Goal: Communication & Community: Answer question/provide support

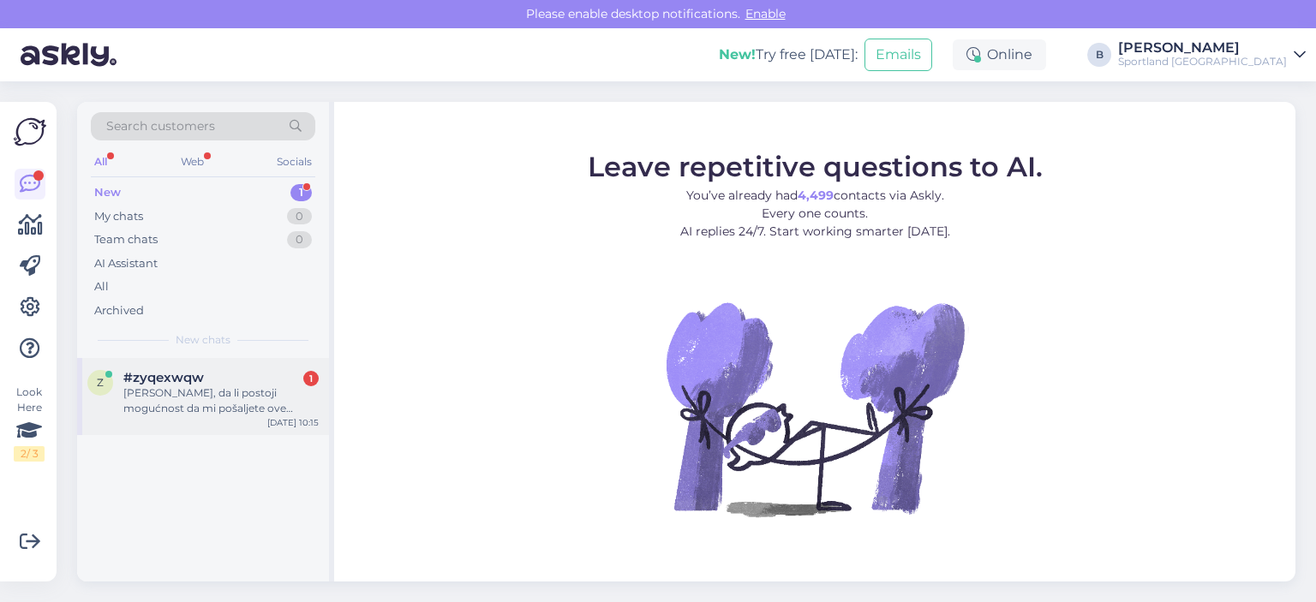
click at [214, 365] on div "z #zyqexwqw 1 Poštovani, da li postoji mogućnost da mi pošaljete ove patike za …" at bounding box center [203, 396] width 252 height 77
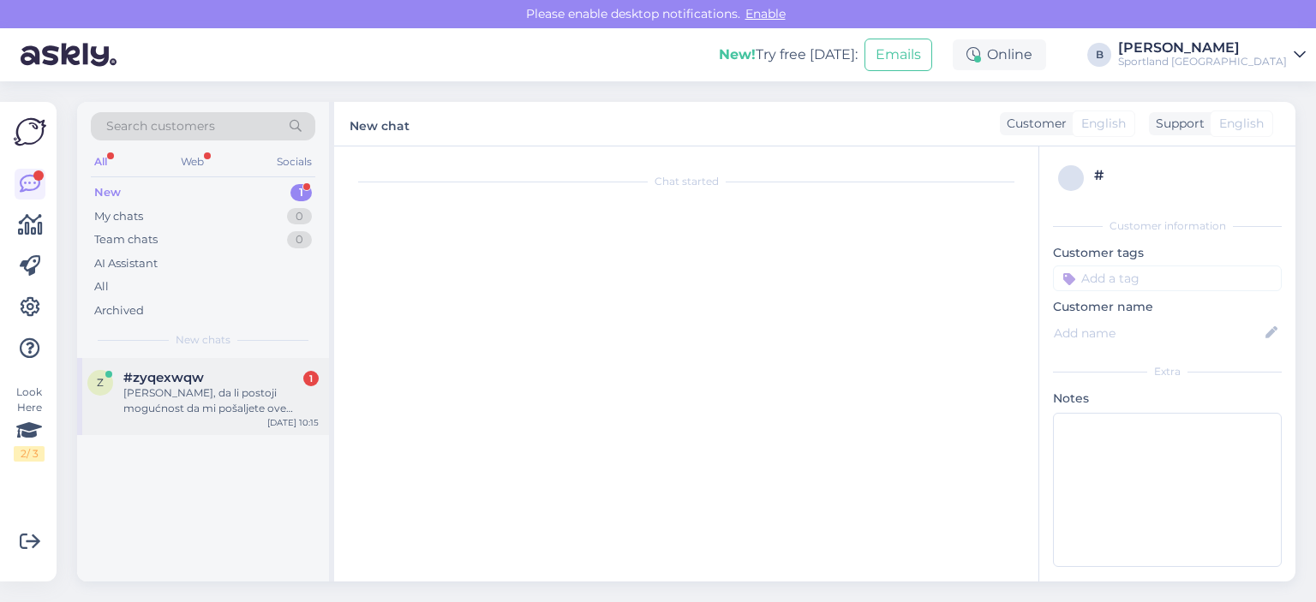
scroll to position [22, 0]
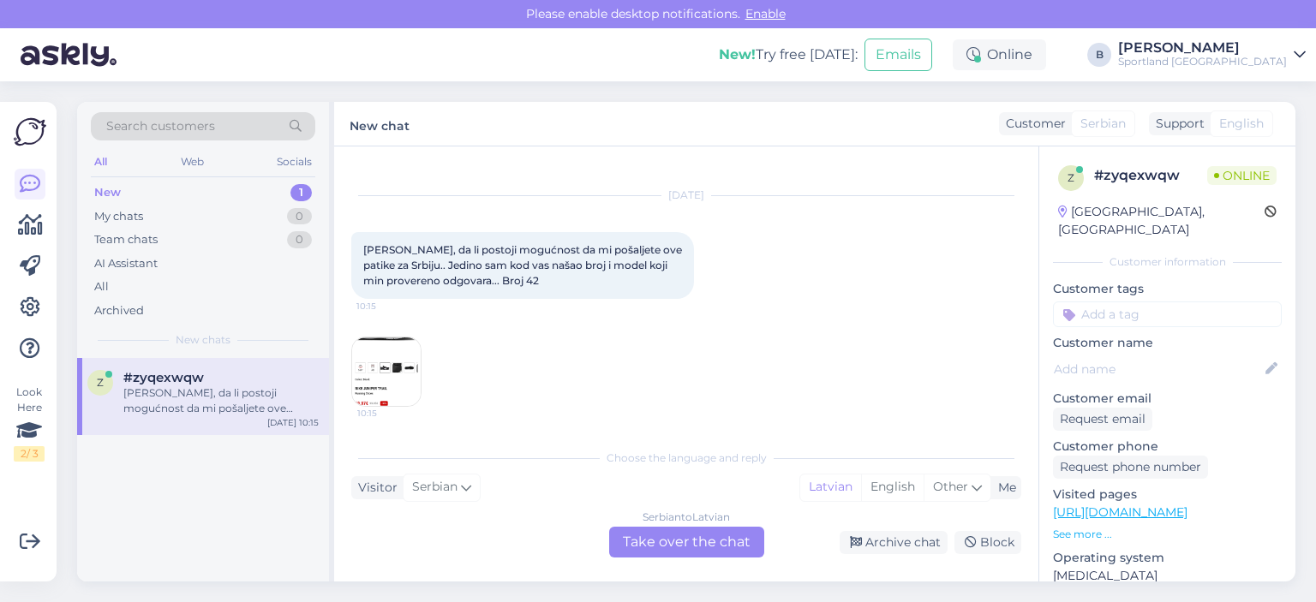
click at [721, 544] on div "Serbian to Latvian Take over the chat" at bounding box center [686, 542] width 155 height 31
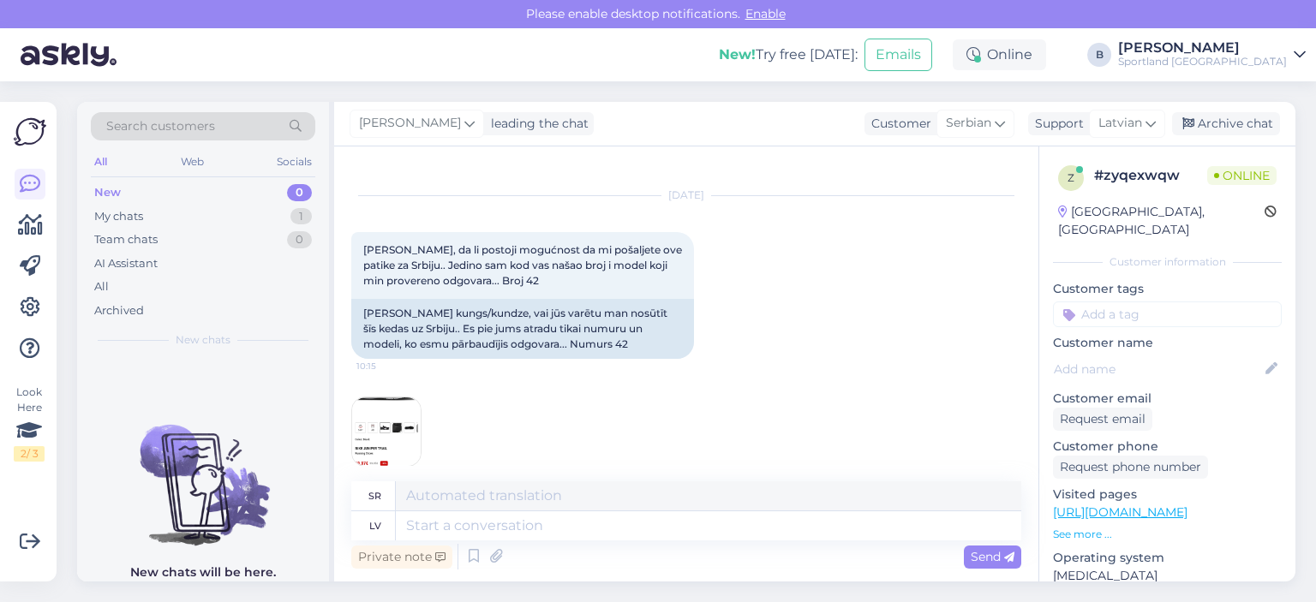
click at [414, 421] on img at bounding box center [386, 432] width 69 height 69
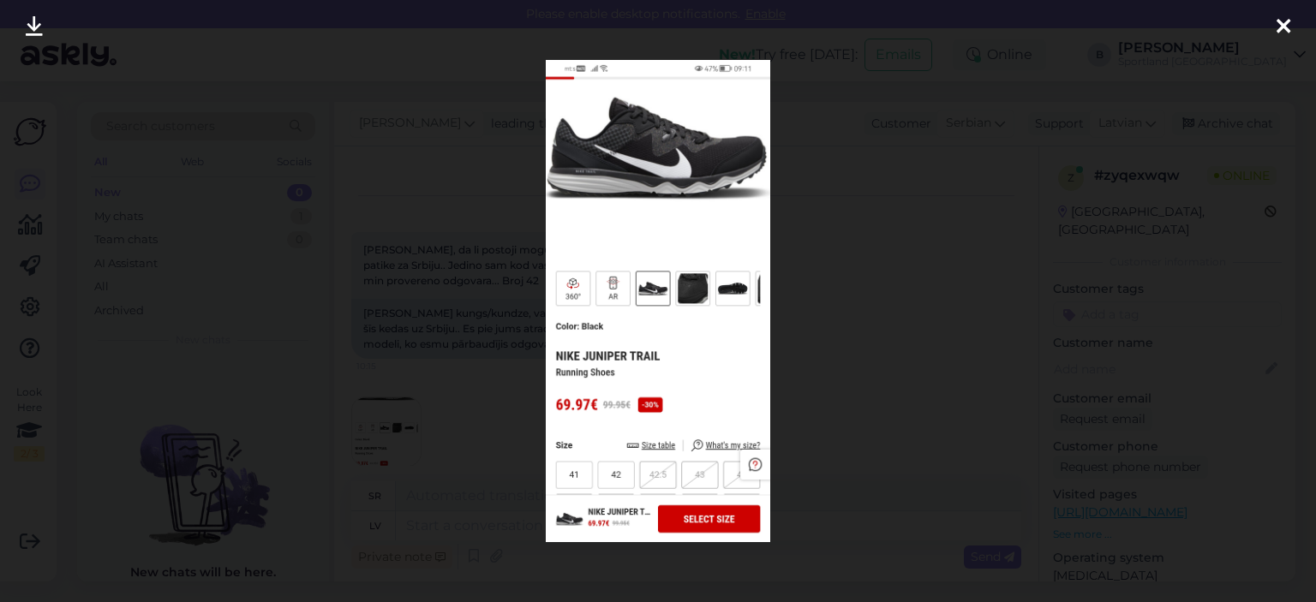
click at [926, 239] on div at bounding box center [658, 301] width 1316 height 602
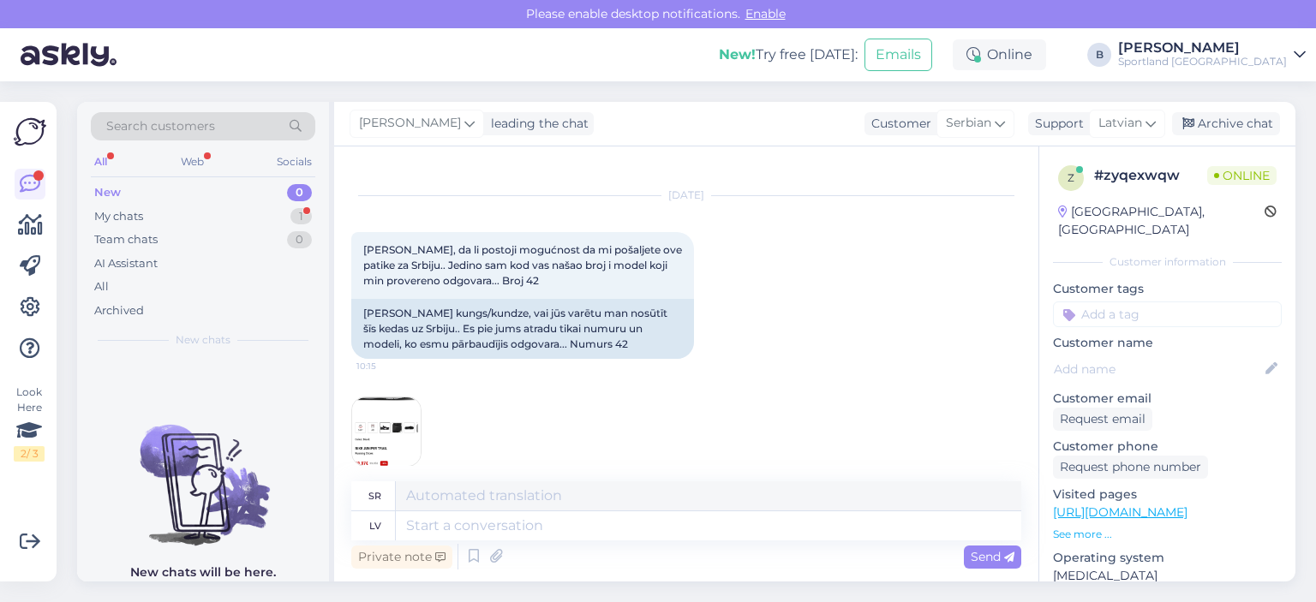
scroll to position [144, 0]
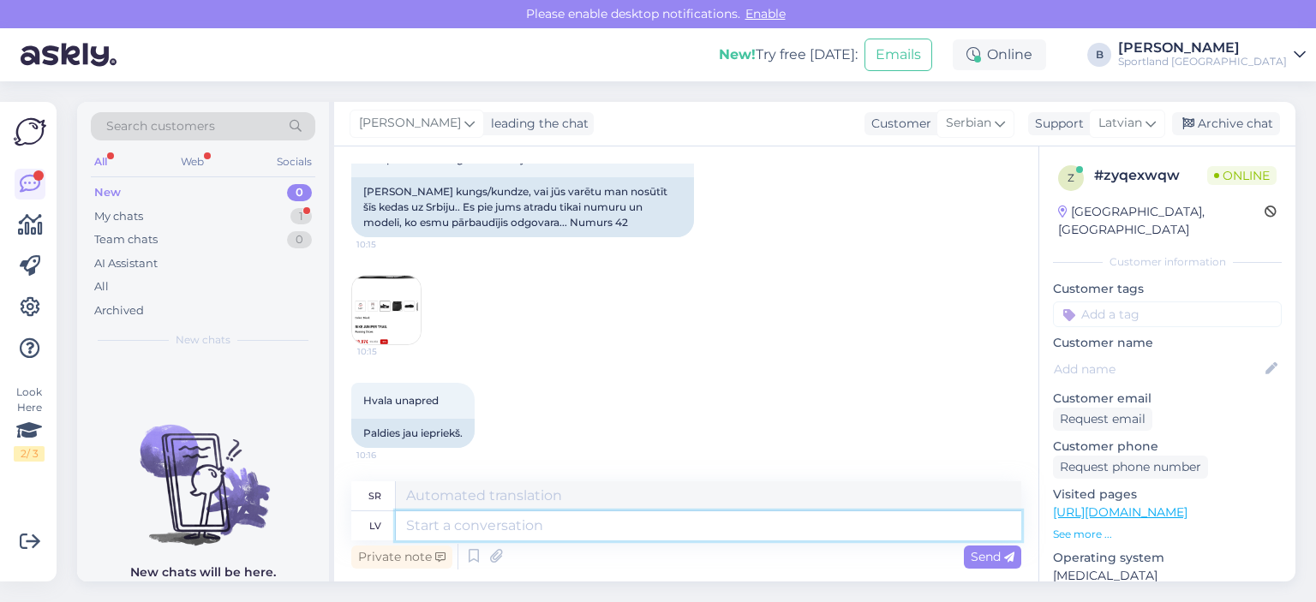
click at [606, 512] on textarea at bounding box center [709, 526] width 626 height 29
type textarea "Labdien, infor"
type textarea "Здраво,"
type textarea "Labdien, vēlamies inf"
type textarea "Здраво, желимо"
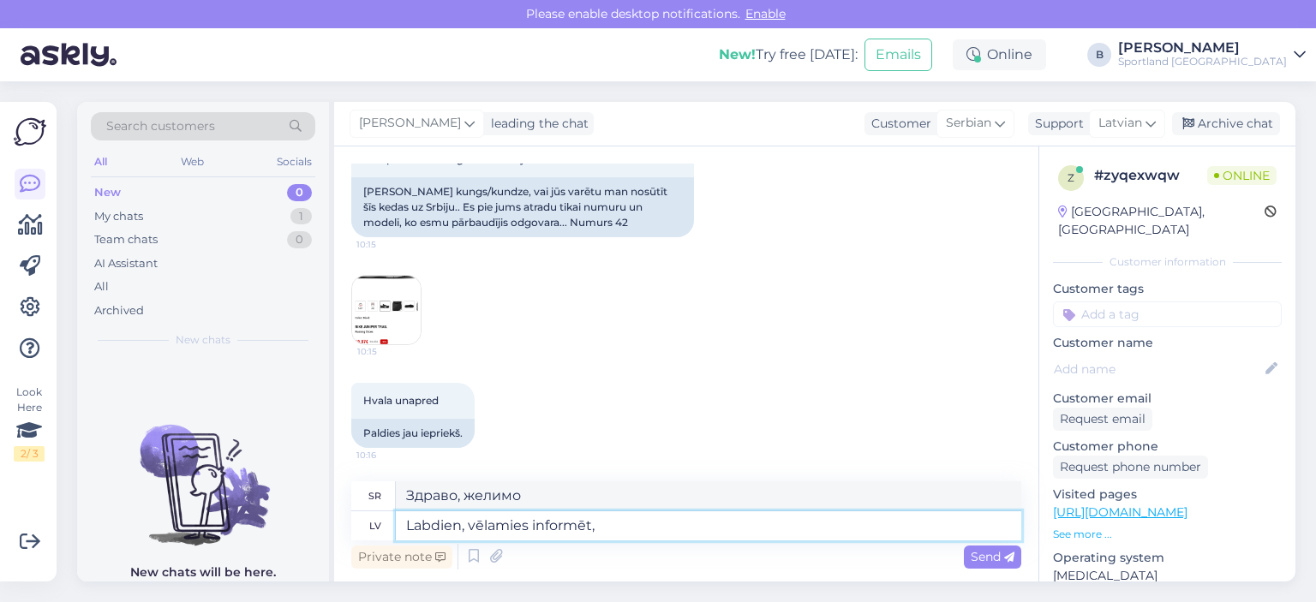
type textarea "Labdien, vēlamies informēt, k"
type textarea "Здраво, желимо да вас обавестимо,"
type textarea "Labdien, vēlamies informēt, ka pie"
type textarea "Здраво, желимо да вас обавестимо да"
type textarea "Labdien, vēlamies informēt, ka piegādes v"
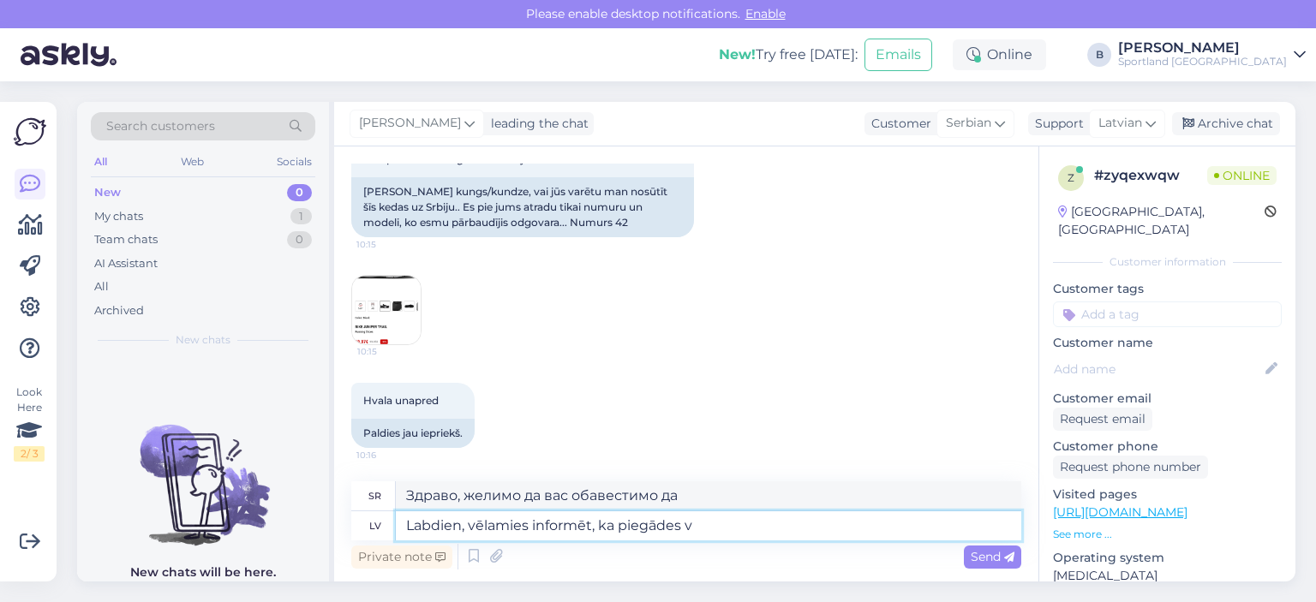
type textarea "Здраво, обавештавамо Вас да испоруке"
type textarea "Labdien, vēlamies informēt, ka piegādes tiek vei"
type textarea "Здраво, обавештавамо вас да су испоруке"
type textarea "Labdien, vēlamies informēt, ka piegādes tiek veiktas tika"
type textarea "Здраво, обавештавамо вас да се испоруке врше"
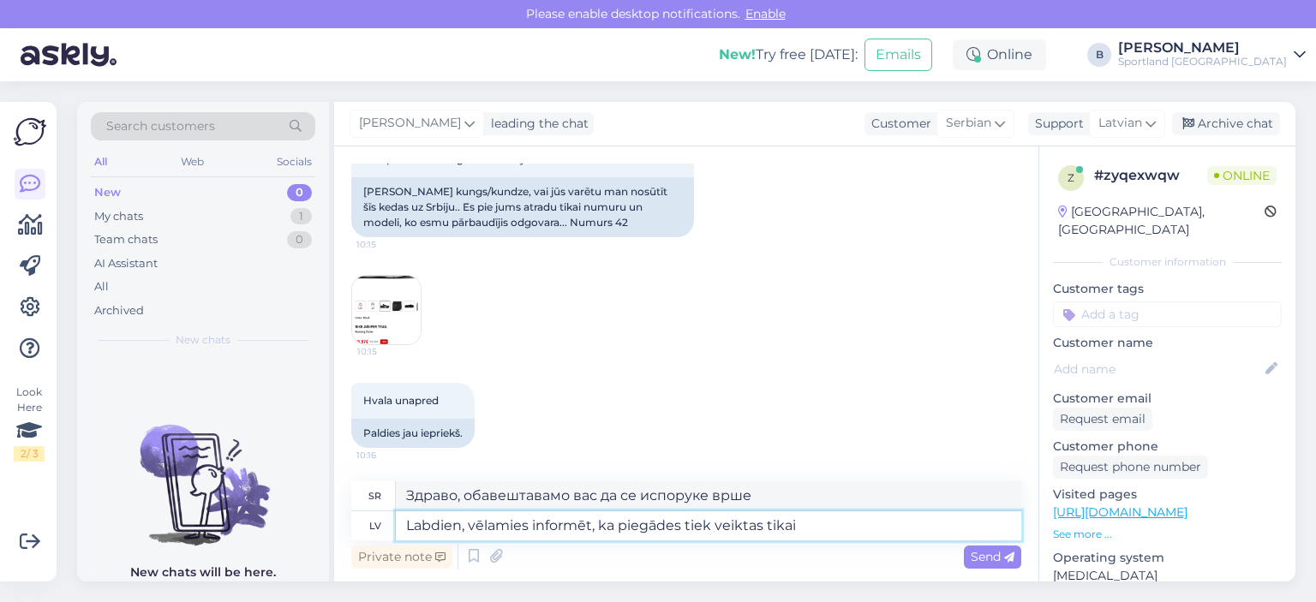
type textarea "Labdien, vēlamies informēt, ka piegādes tiek veiktas tikai e"
type textarea "Здраво, обавештавамо вас да се испоруке врше само"
type textarea "Labdien, vēlamies informēt, ka piegādes tiek veiktas tikai eiropas sa"
type textarea "Здраво, желимо да вас обавестимо да се испоруке врше само у [GEOGRAPHIC_DATA]."
type textarea "Labdien, vēlamies informēt, ka piegādes tiek veiktas tikai eiropas savienības r"
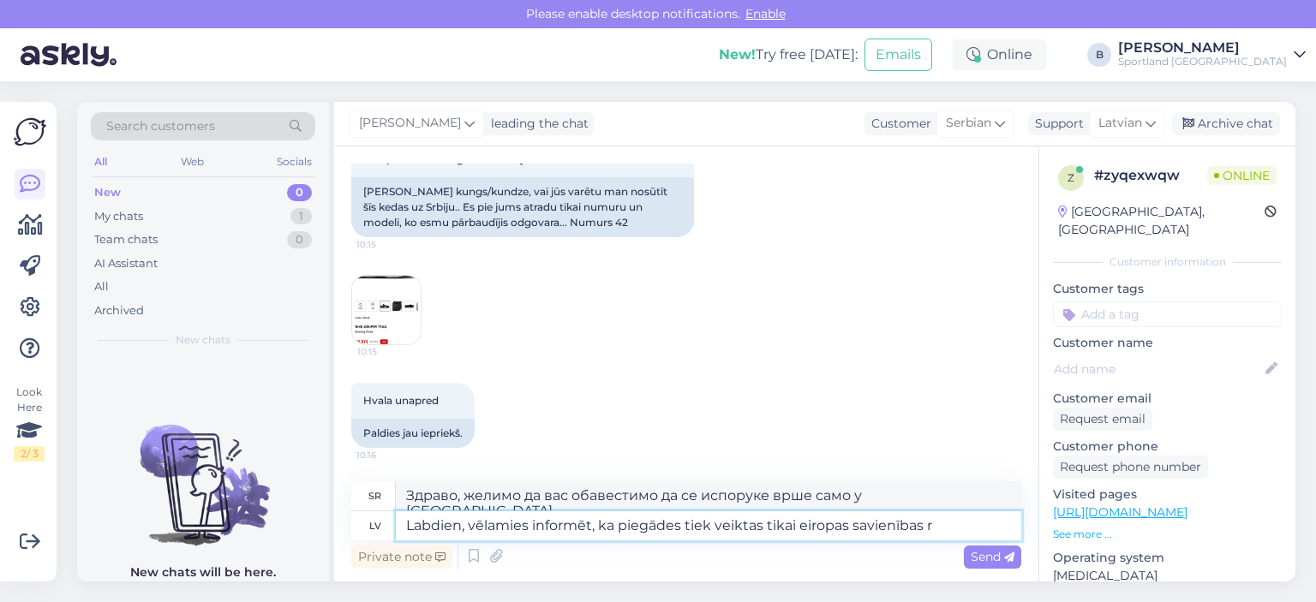
type textarea "Здраво, желимо да вас обавестимо да се испоруке врше само у [GEOGRAPHIC_DATA] у…"
type textarea "Labdien, vēlamies informēt, ka piegādes tiek veiktas tikai eiro"
type textarea "Здраво, желимо да вас обавестимо да се испоруке врше само у [GEOGRAPHIC_DATA]."
type textarea "Labdien, vēlamies informēt, ka piegādes tiek veiktas tikai"
type textarea "Здраво, обавештавамо вас да се испоруке врше само"
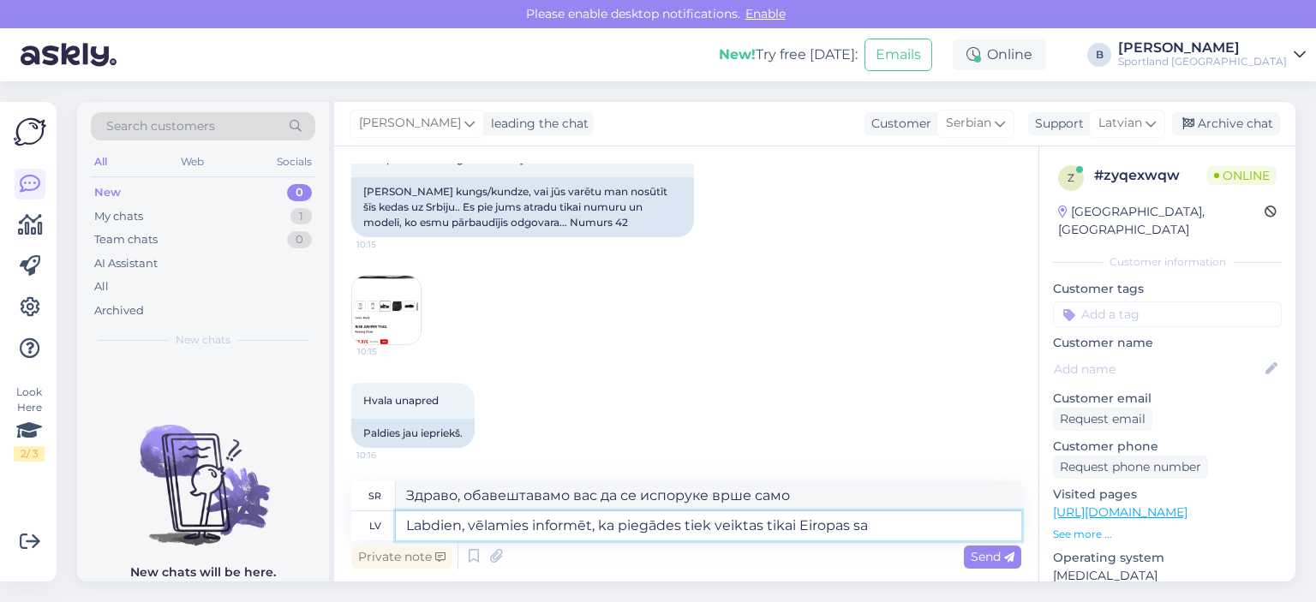
type textarea "Labdien, vēlamies informēt, ka piegādes tiek veiktas tikai Eiropas sav"
type textarea "Здраво, желимо да вас обавестимо да се испоруке врше само у европске земље."
type textarea "Labdien, vēlamies informēt, ka piegādes tiek veiktas tikai Eiropas savienības"
type textarea "Здраво, желимо да вас обавестимо да се испоруке врше само у [GEOGRAPHIC_DATA] у…"
type textarea "Labdien, vēlamies informēt, ka piegādes tiek veiktas tikai Eiropas savienības r…"
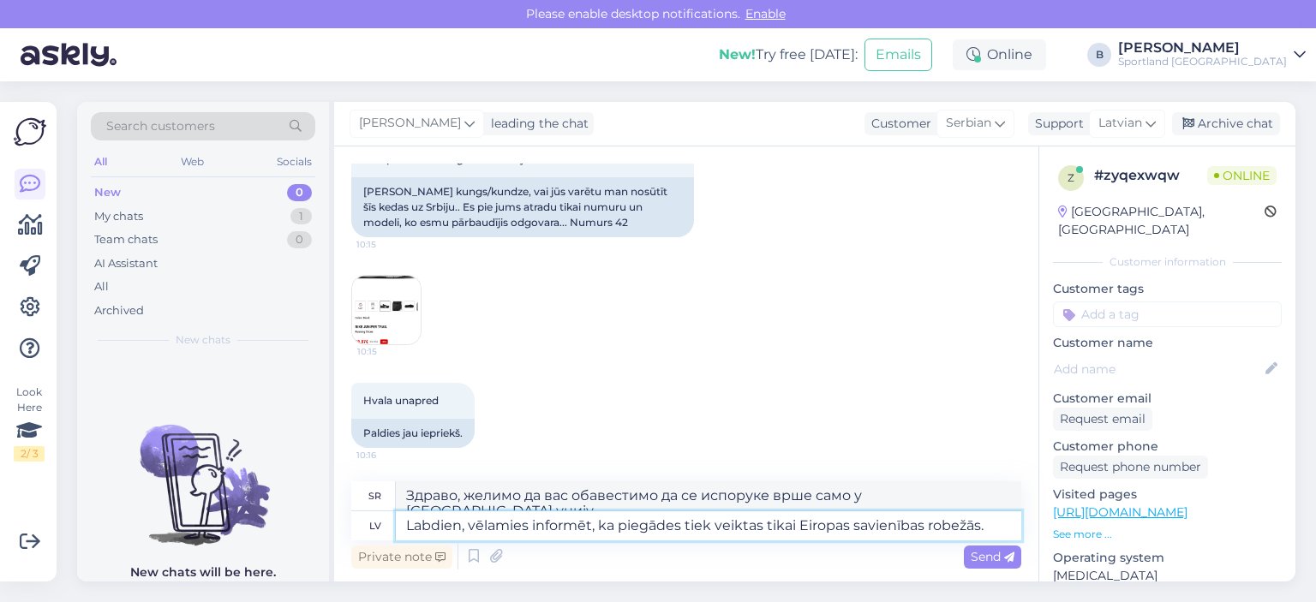
type textarea "Поштовани, желимо да вас обавестимо да се испоруке врше само унутар Европске ун…"
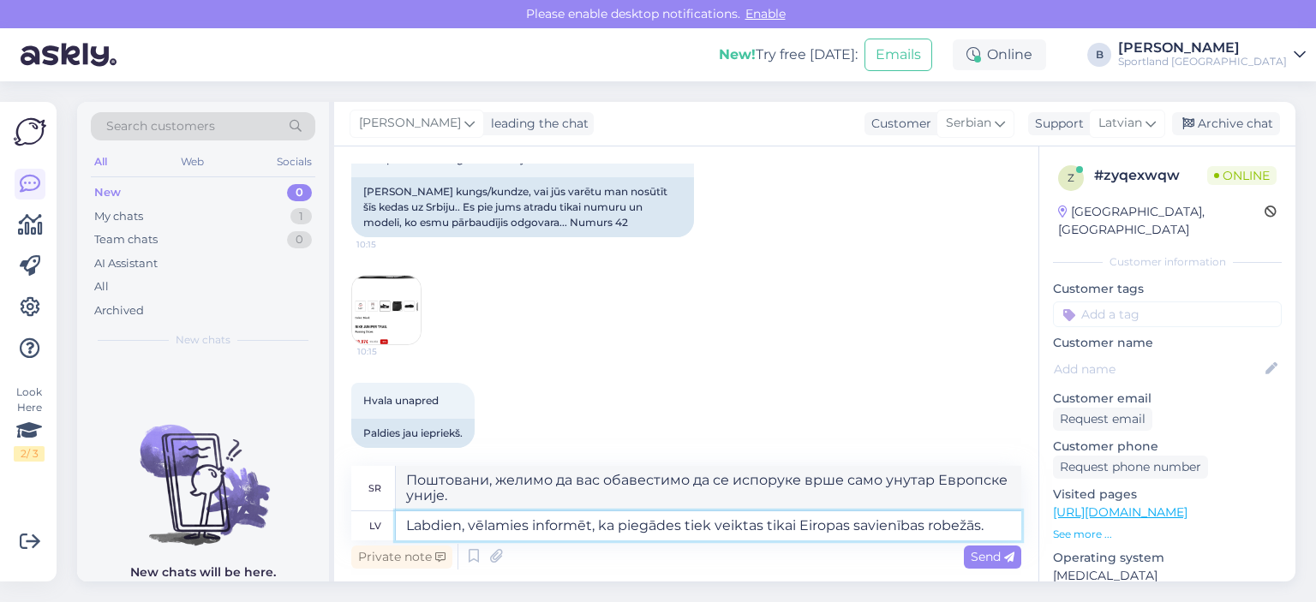
scroll to position [159, 0]
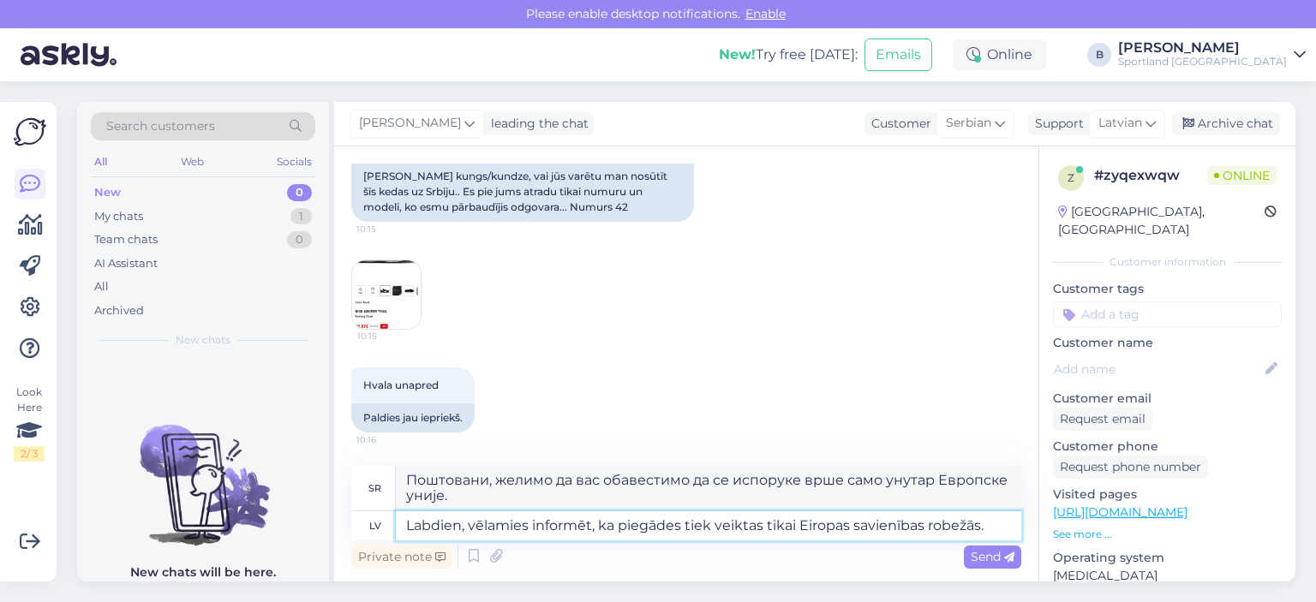
type textarea "Labdien, vēlamies informēt, ka piegādes tiek veiktas tikai Eiropas savienības r…"
click at [994, 558] on span "Send" at bounding box center [993, 556] width 44 height 15
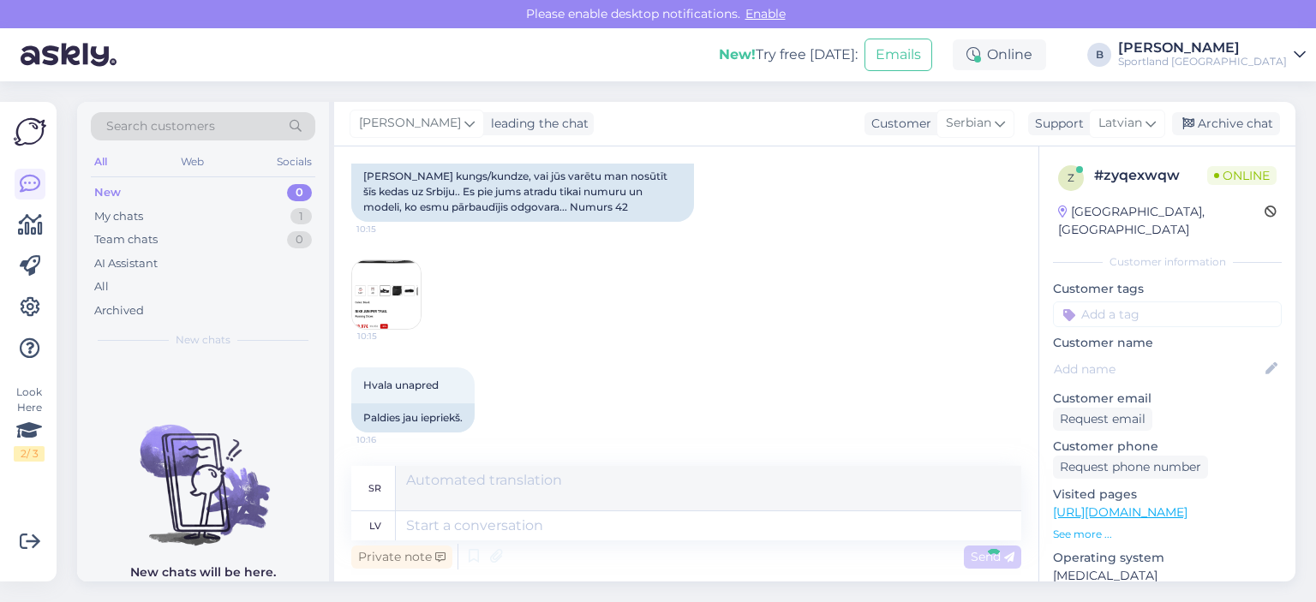
scroll to position [278, 0]
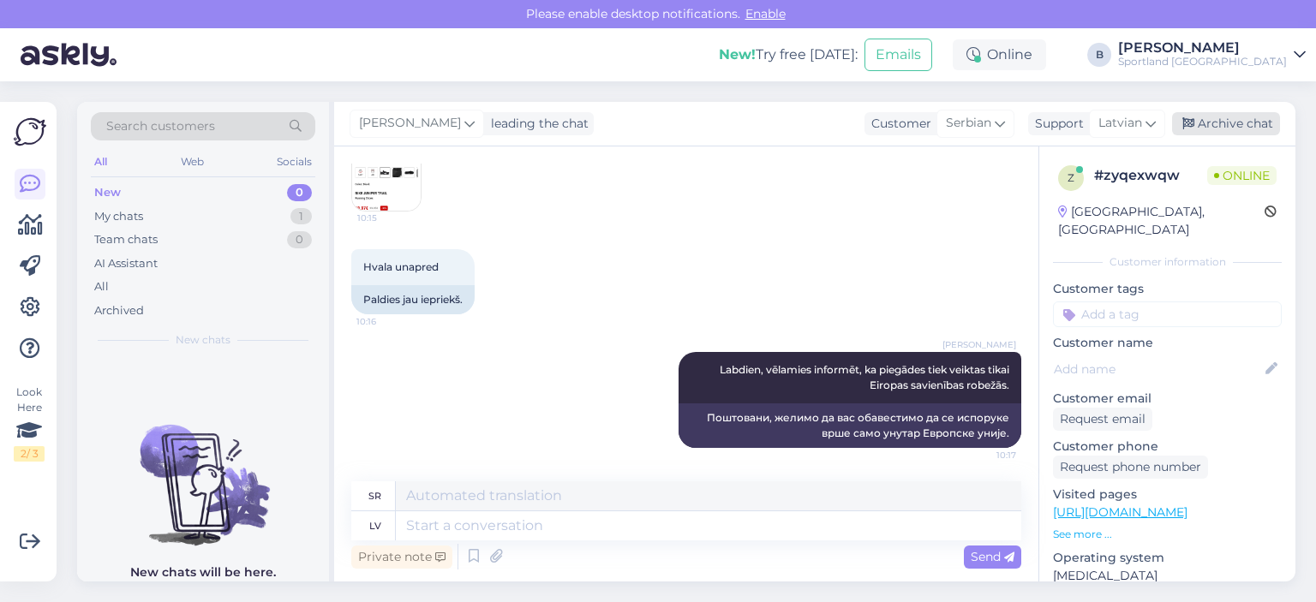
click at [1222, 125] on div "Archive chat" at bounding box center [1226, 123] width 108 height 23
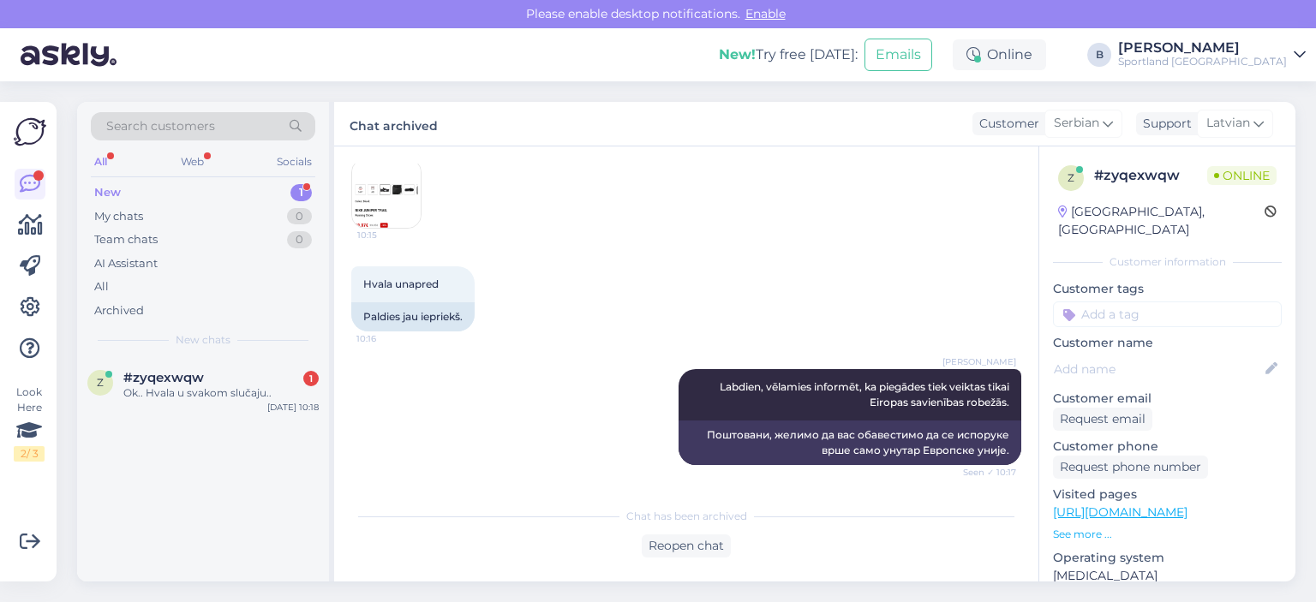
scroll to position [363, 0]
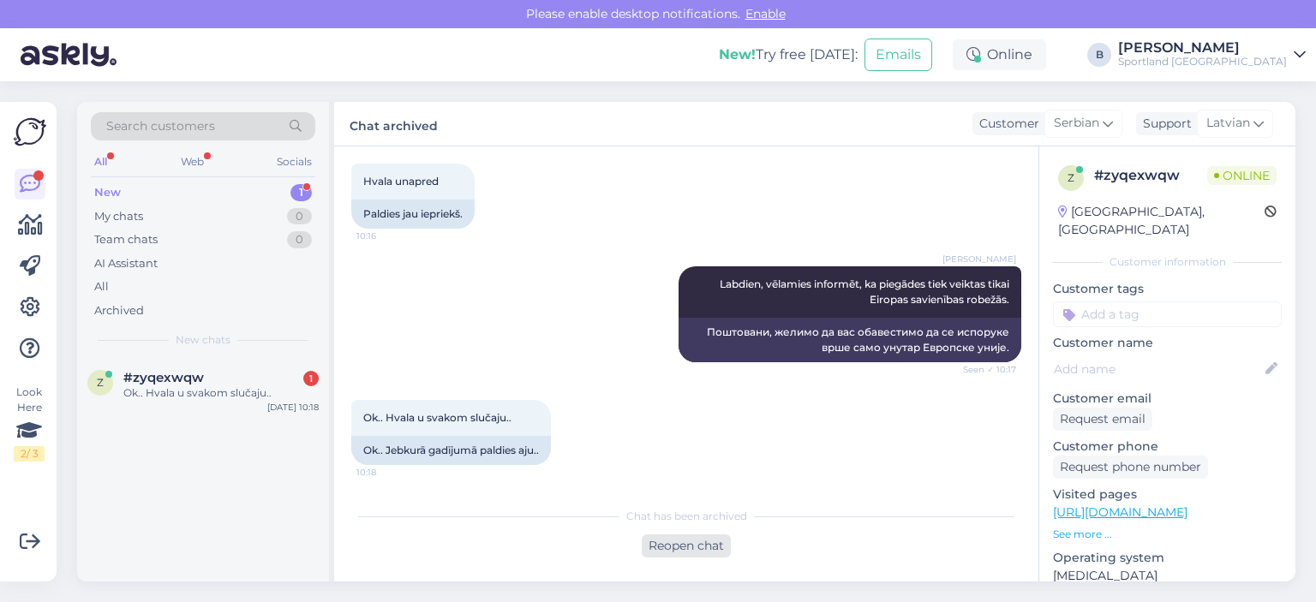
click at [678, 542] on div "Reopen chat" at bounding box center [686, 546] width 89 height 23
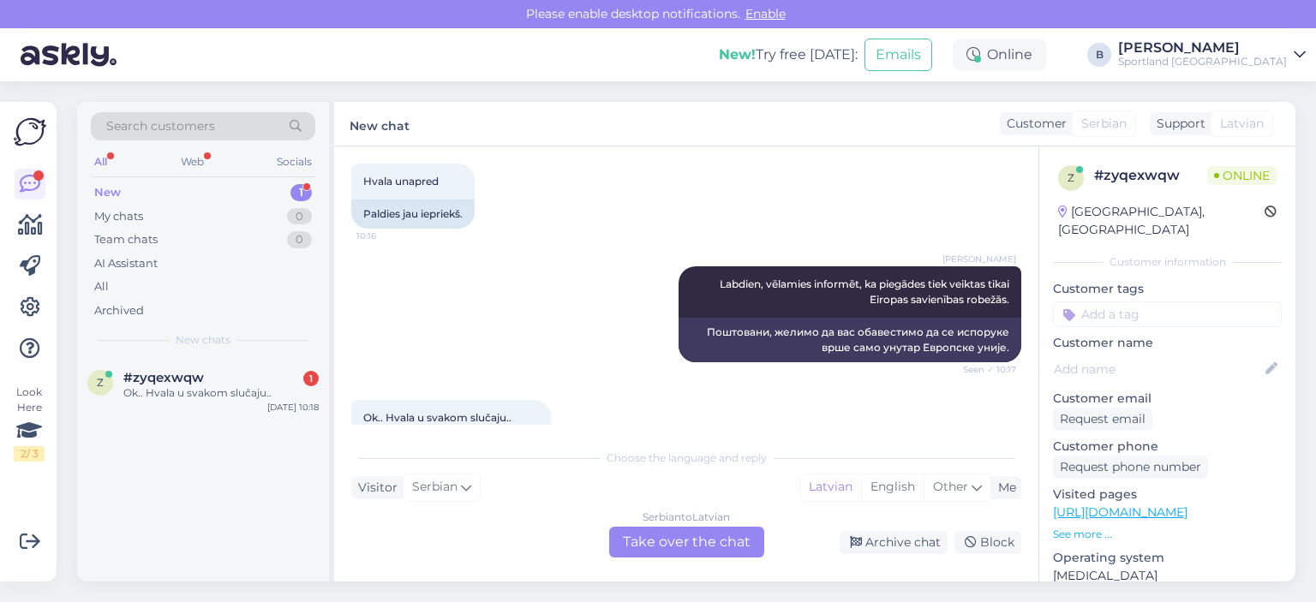
click at [679, 542] on div "Serbian to Latvian Take over the chat" at bounding box center [686, 542] width 155 height 31
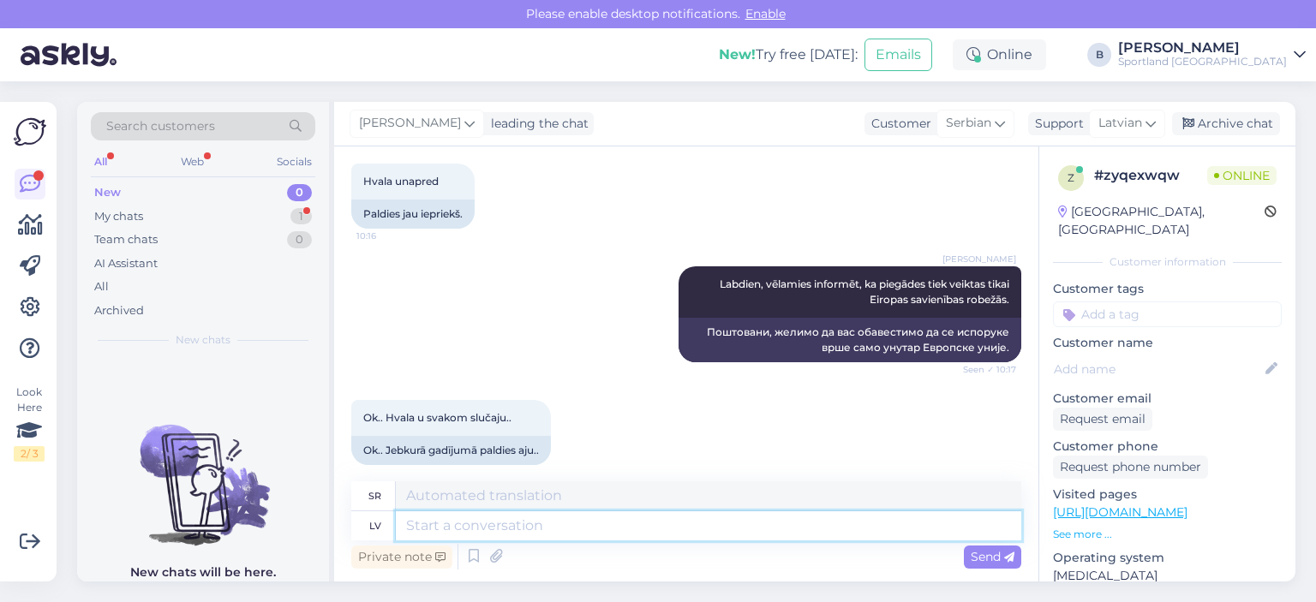
click at [675, 532] on textarea at bounding box center [709, 526] width 626 height 29
type textarea "[PERSON_NAME]"
type textarea "Лепо"
type textarea "[PERSON_NAME] die"
type textarea "Драго ми је што сам те упознао/упознала"
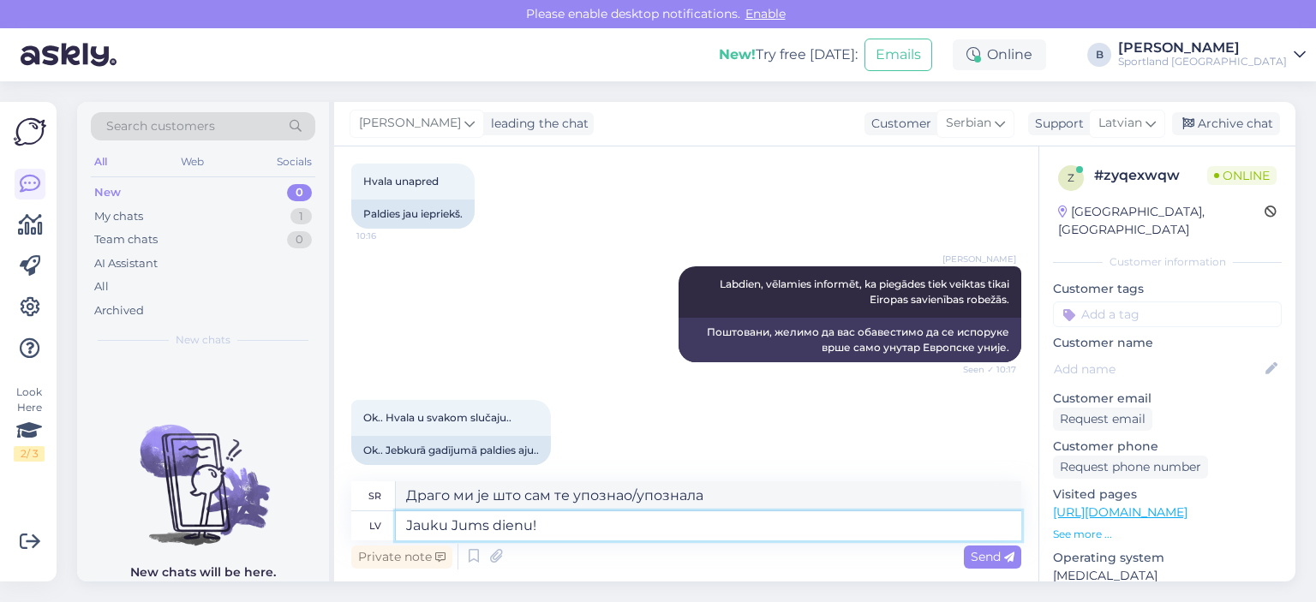
type textarea "Jauku Jums dienu!"
type textarea "Пријатан дан!"
type textarea "Jauku Jums dienu!"
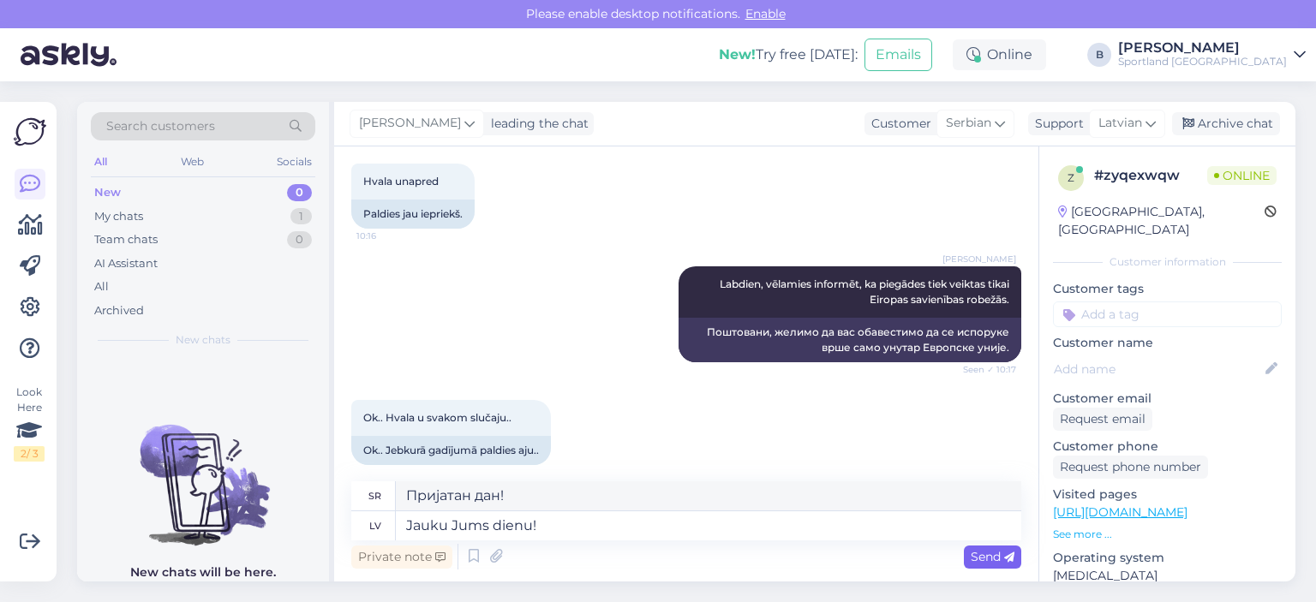
click at [998, 554] on span "Send" at bounding box center [993, 556] width 44 height 15
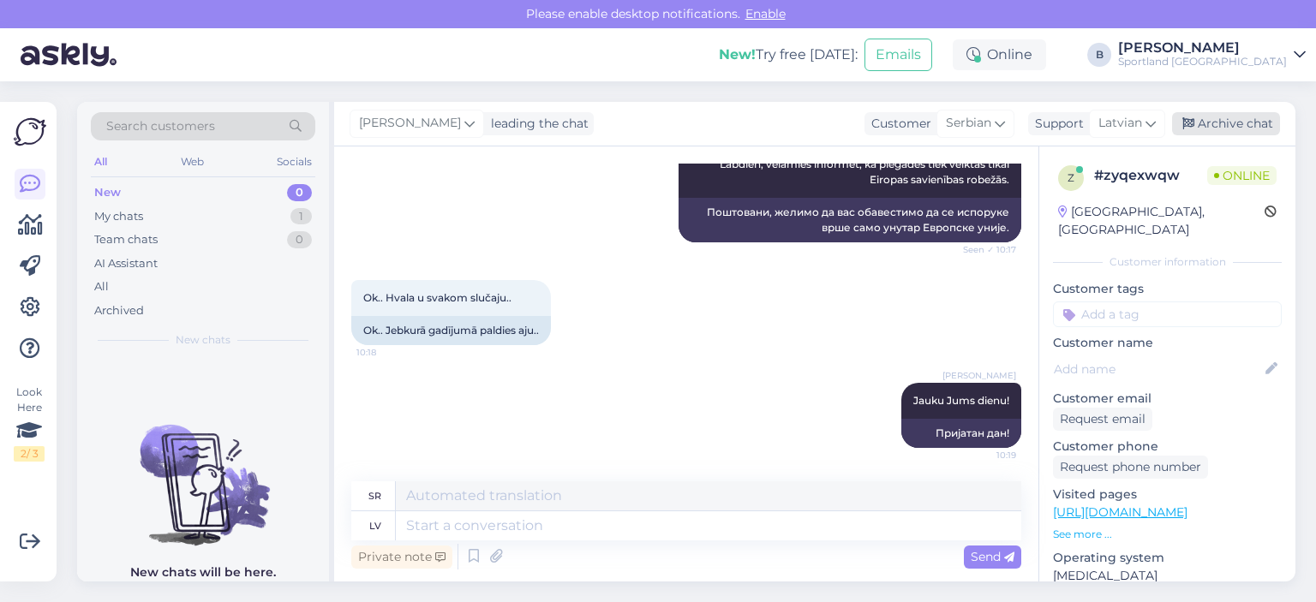
click at [1238, 116] on div "Archive chat" at bounding box center [1226, 123] width 108 height 23
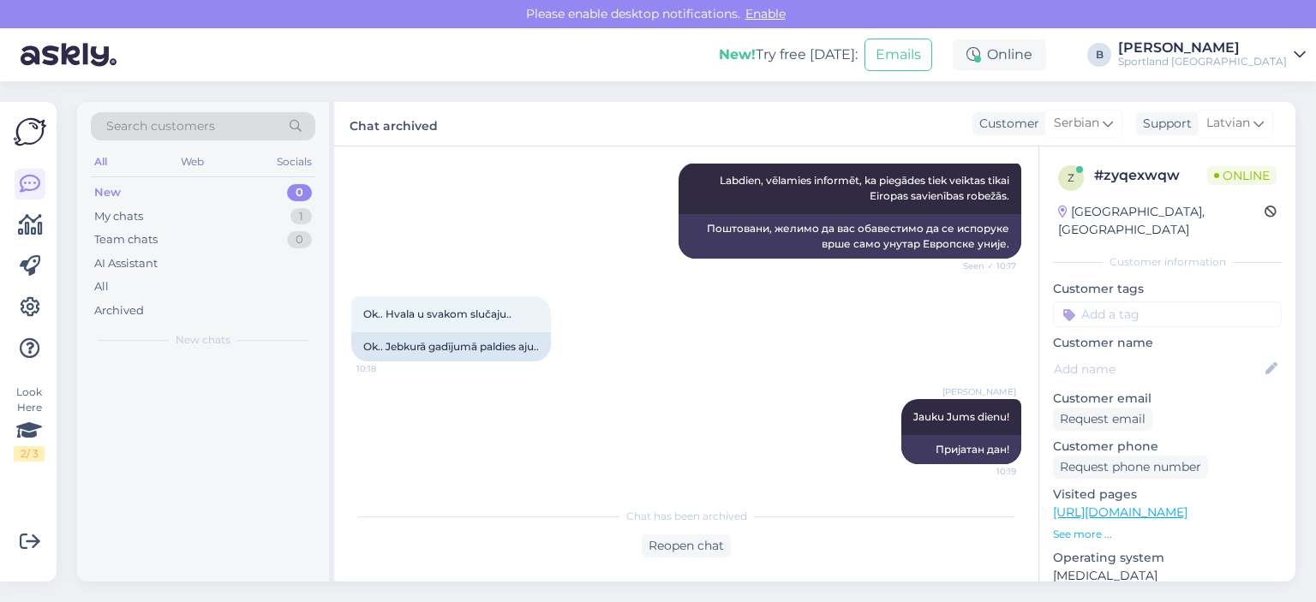
scroll to position [466, 0]
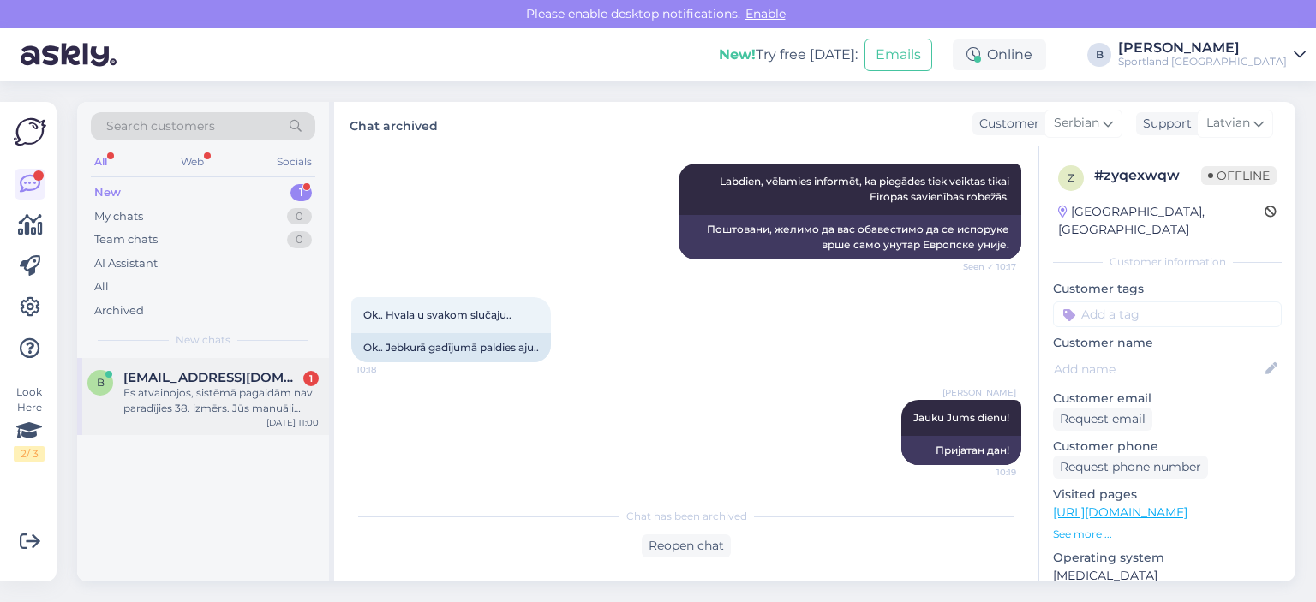
click at [186, 402] on div "Es atvainojos, sistēmā pagaidām nav paradījies 38. izmērs. Jūs manuāļi nevarat …" at bounding box center [220, 401] width 195 height 31
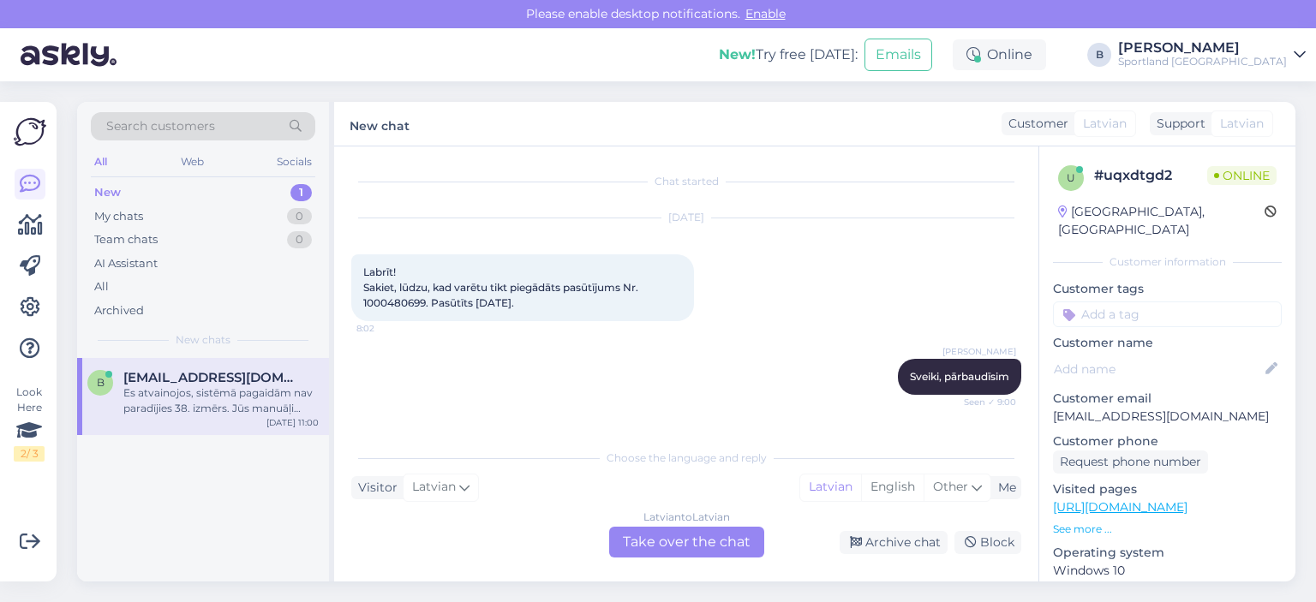
scroll to position [643, 0]
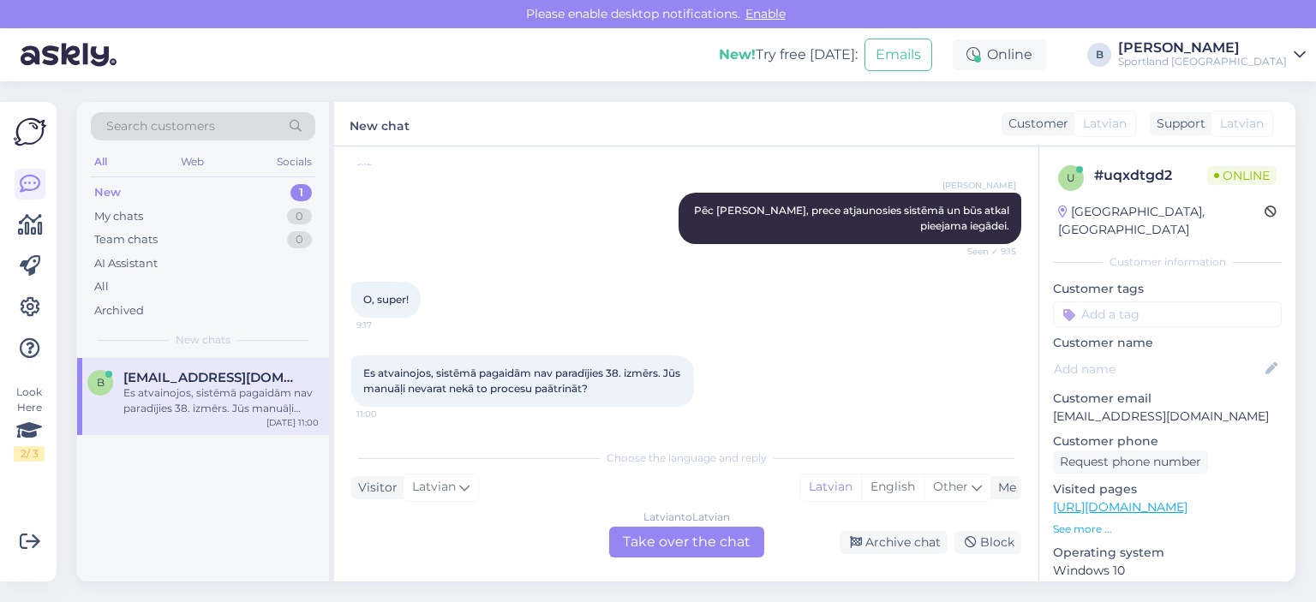
click at [720, 547] on div "Latvian to Latvian Take over the chat" at bounding box center [686, 542] width 155 height 31
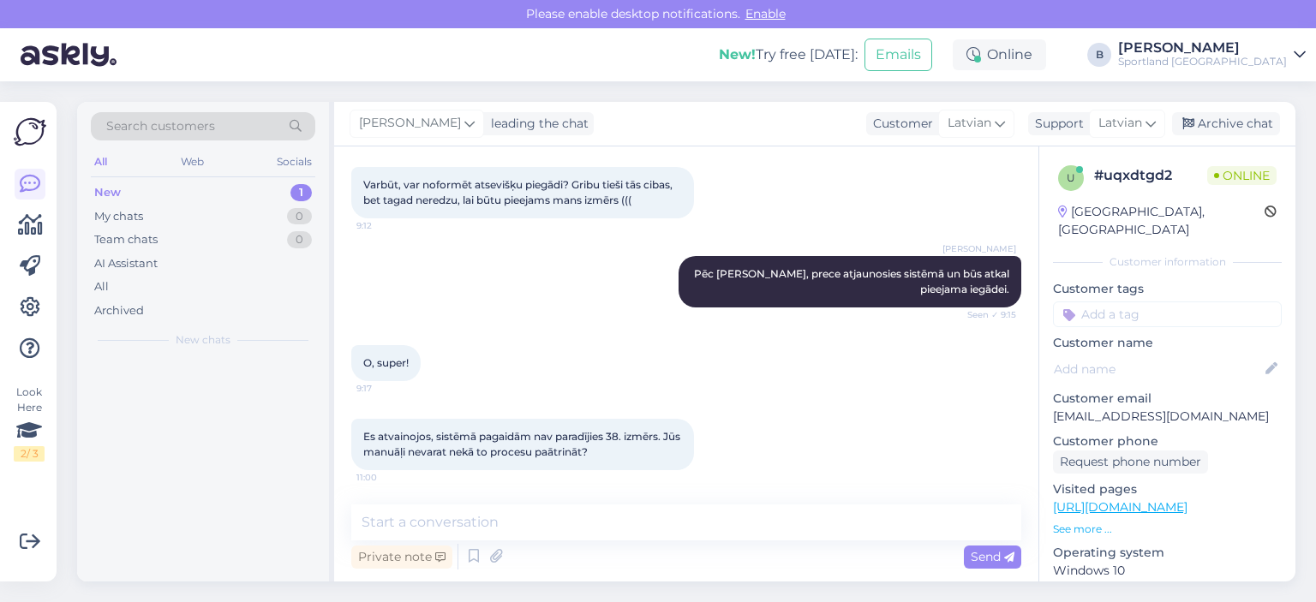
scroll to position [579, 0]
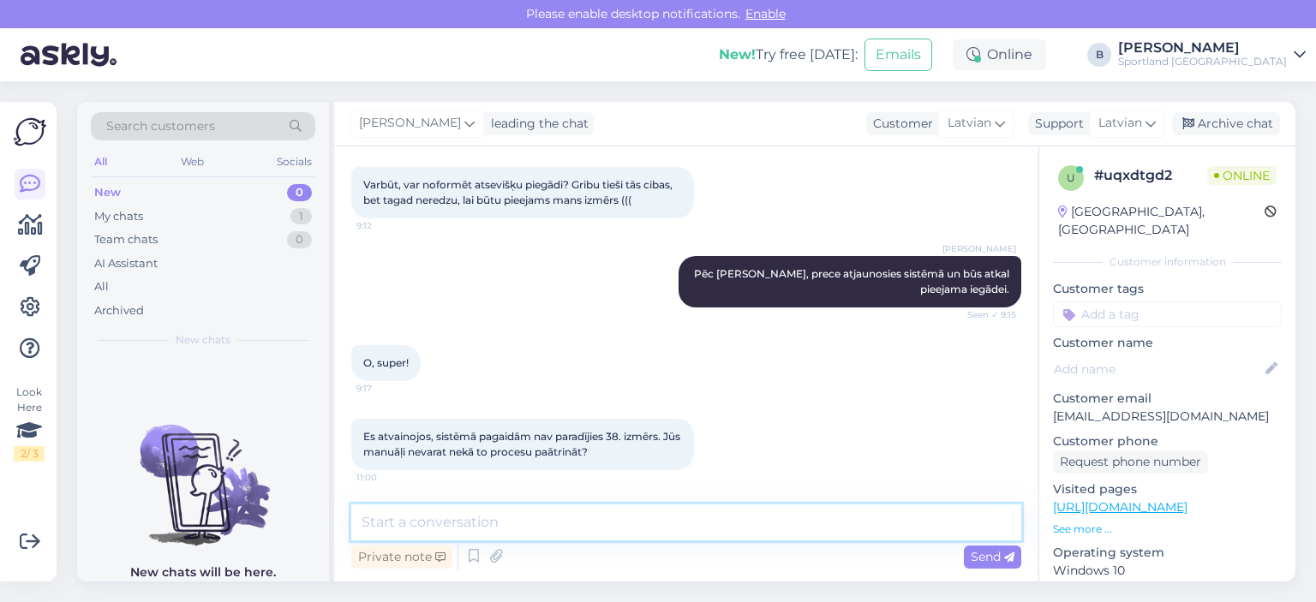
click at [703, 537] on textarea at bounding box center [686, 523] width 670 height 36
type textarea "N"
type textarea "Diemžēl, manuāli nevaram to paātrināt."
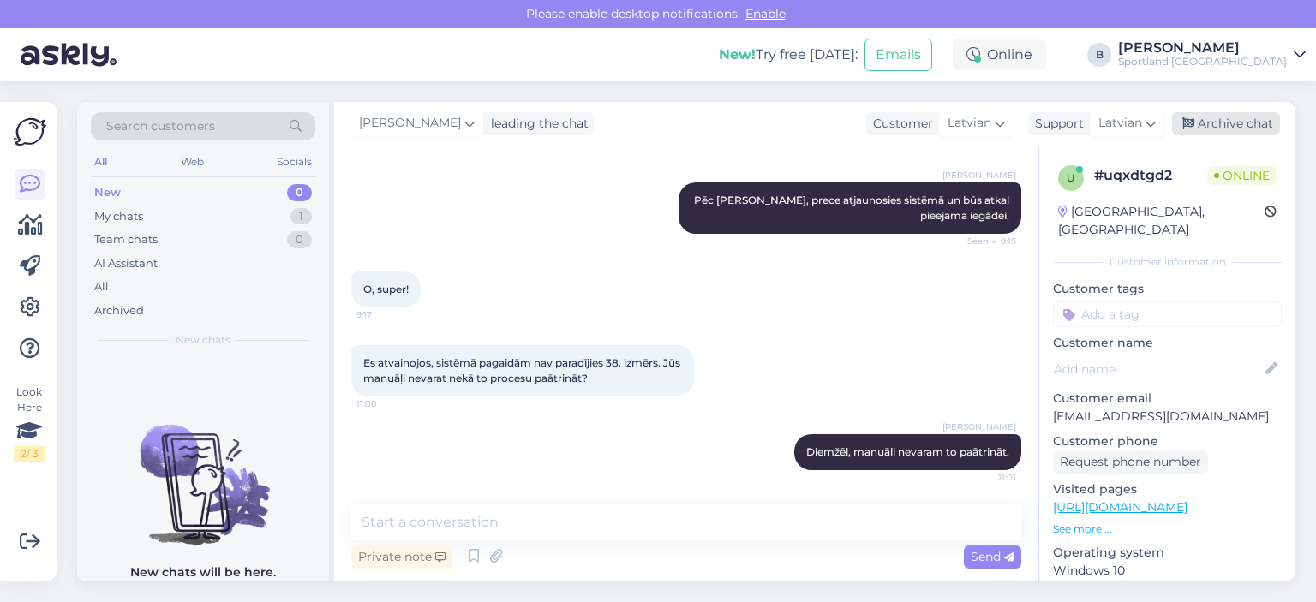
click at [1220, 123] on div "Archive chat" at bounding box center [1226, 123] width 108 height 23
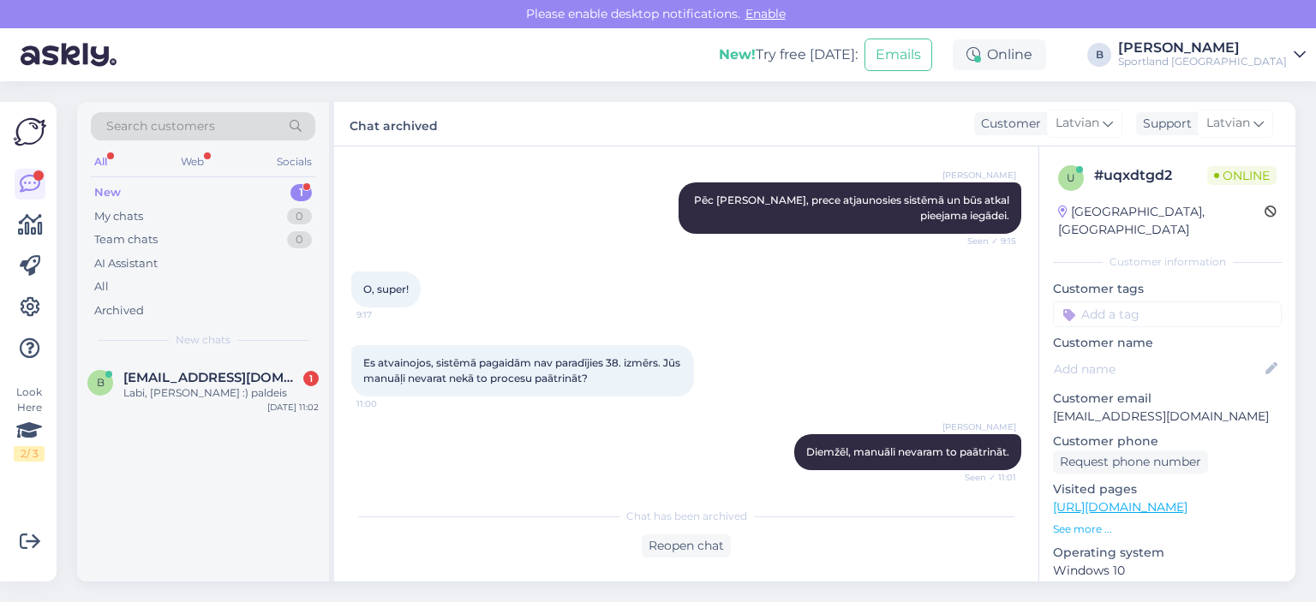
scroll to position [732, 0]
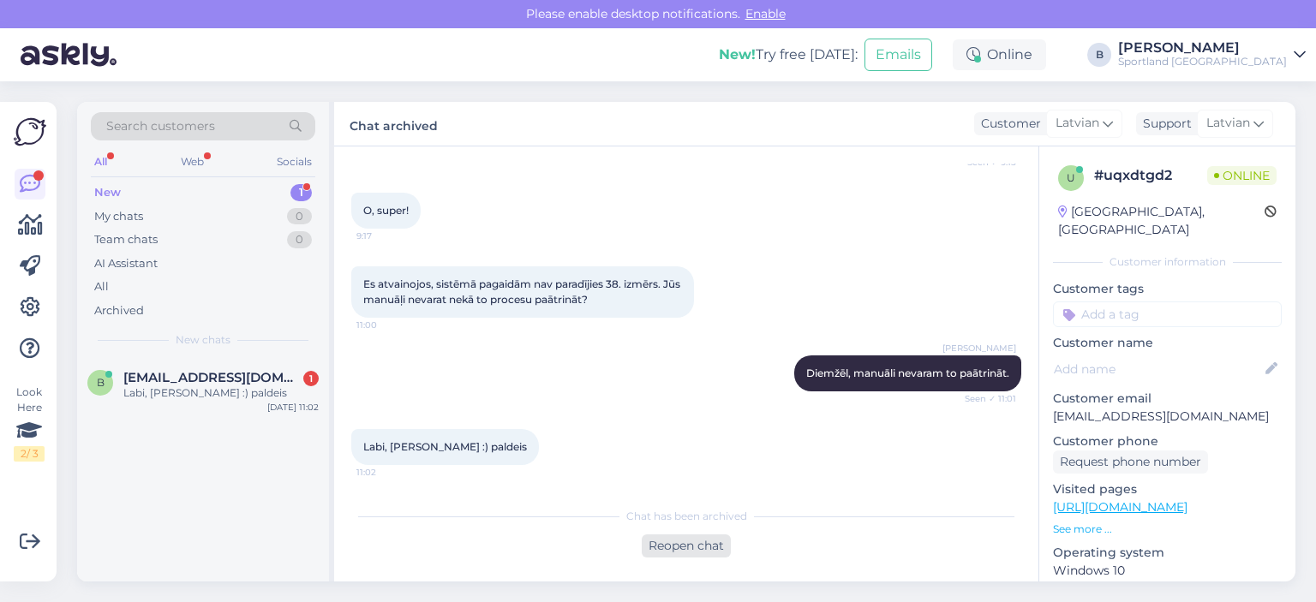
click at [667, 546] on div "Reopen chat" at bounding box center [686, 546] width 89 height 23
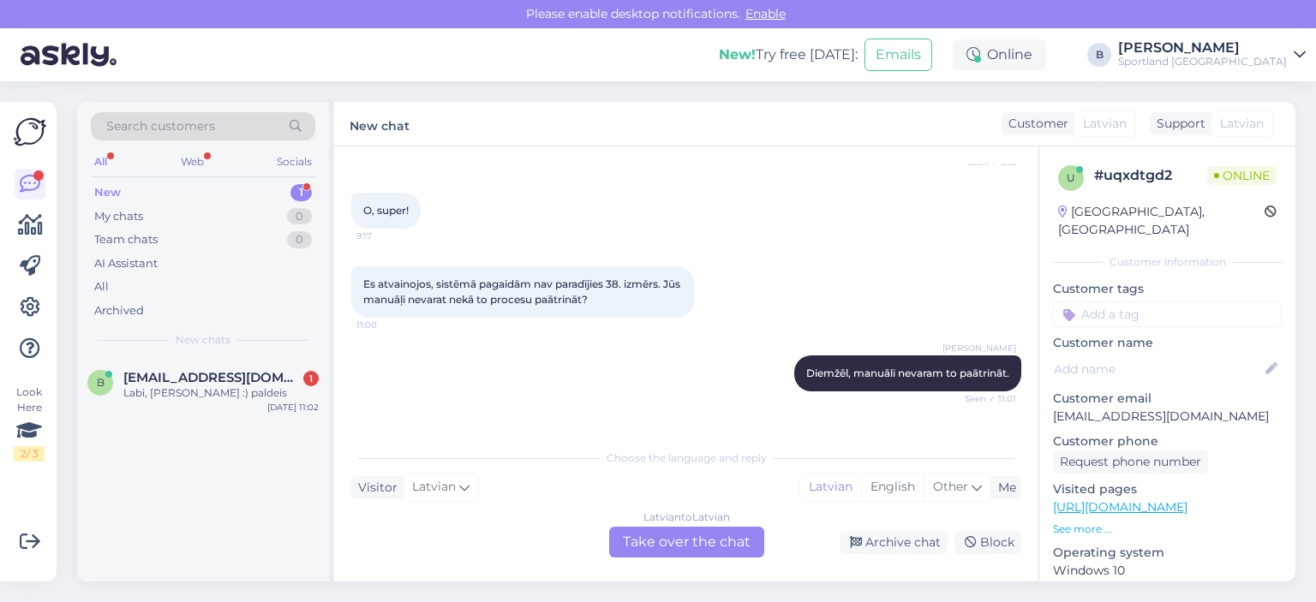
scroll to position [751, 0]
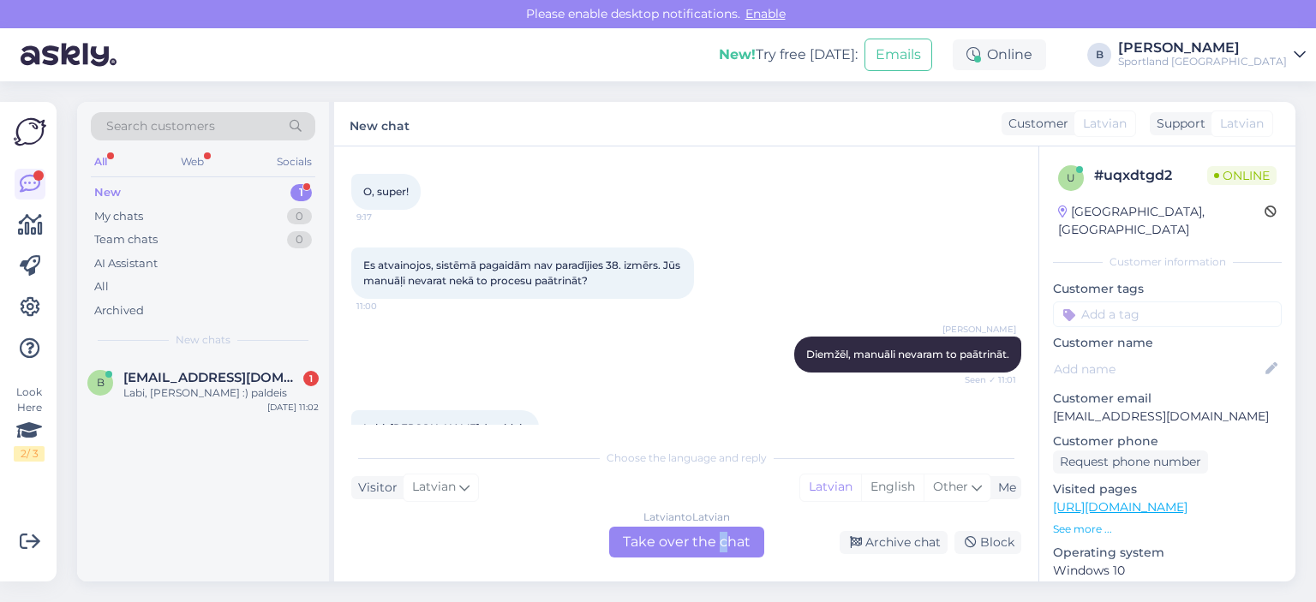
click at [722, 544] on div "Latvian to Latvian Take over the chat" at bounding box center [686, 542] width 155 height 31
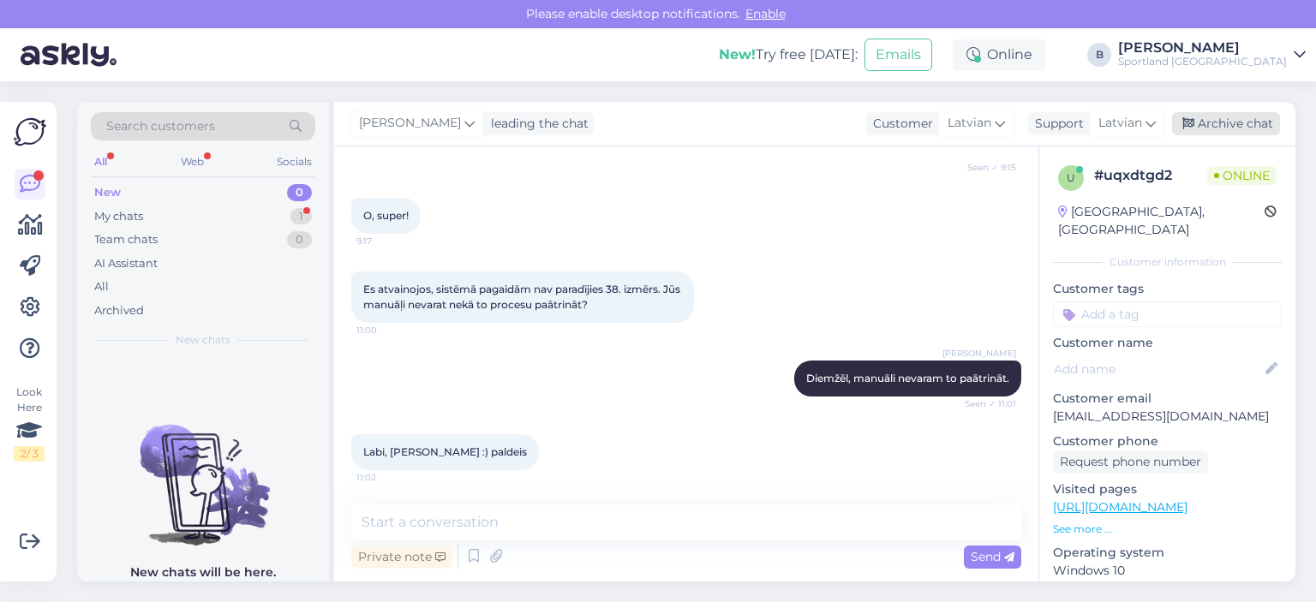
click at [1234, 120] on div "Archive chat" at bounding box center [1226, 123] width 108 height 23
